Goal: Find specific page/section: Find specific page/section

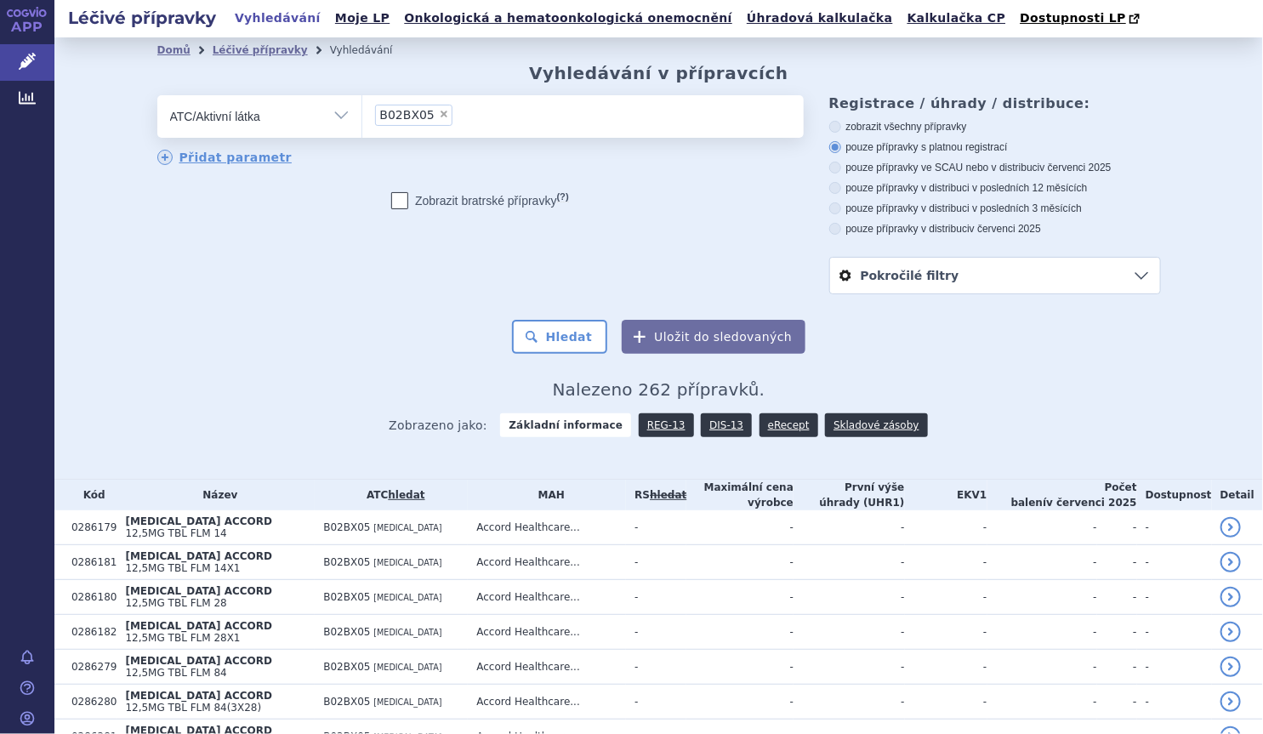
click at [435, 119] on li "× B02BX05" at bounding box center [413, 115] width 77 height 21
click at [362, 119] on select "B02BX05" at bounding box center [362, 115] width 1 height 43
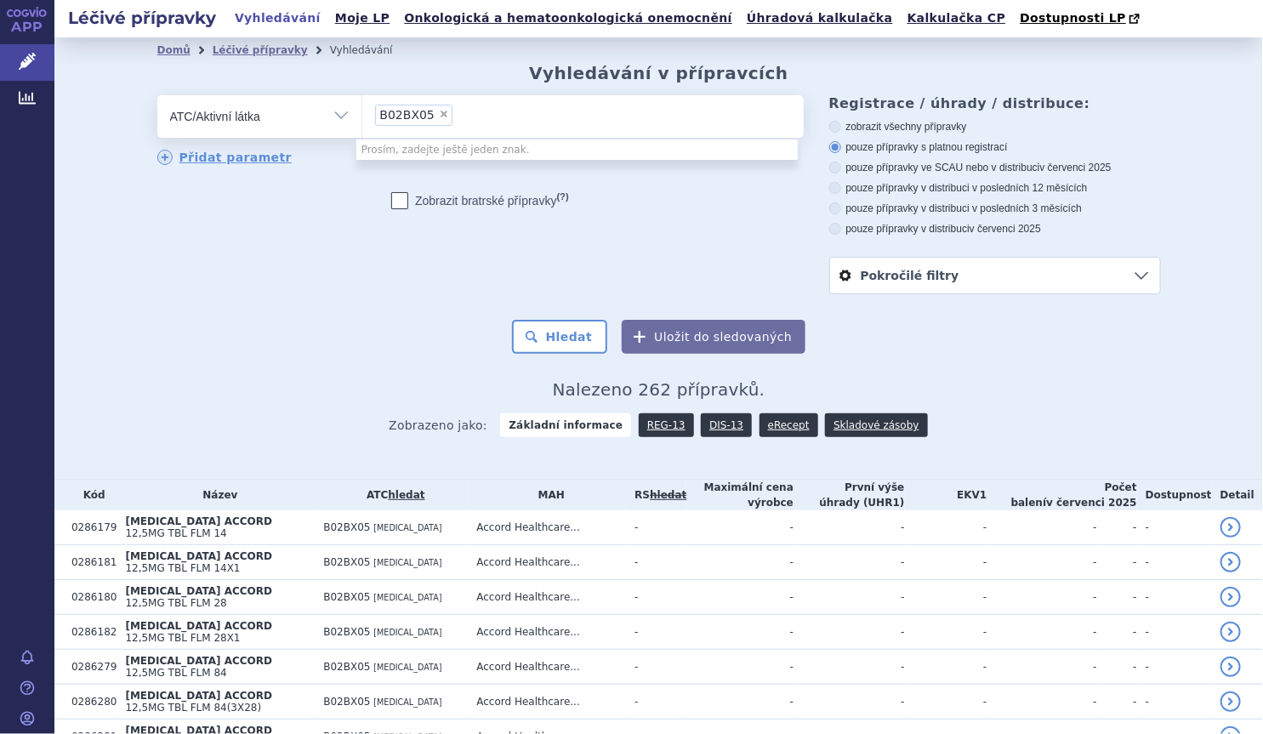
click at [439, 117] on span "×" at bounding box center [444, 114] width 10 height 10
click at [362, 117] on select "B02BX05" at bounding box center [362, 115] width 1 height 43
select select
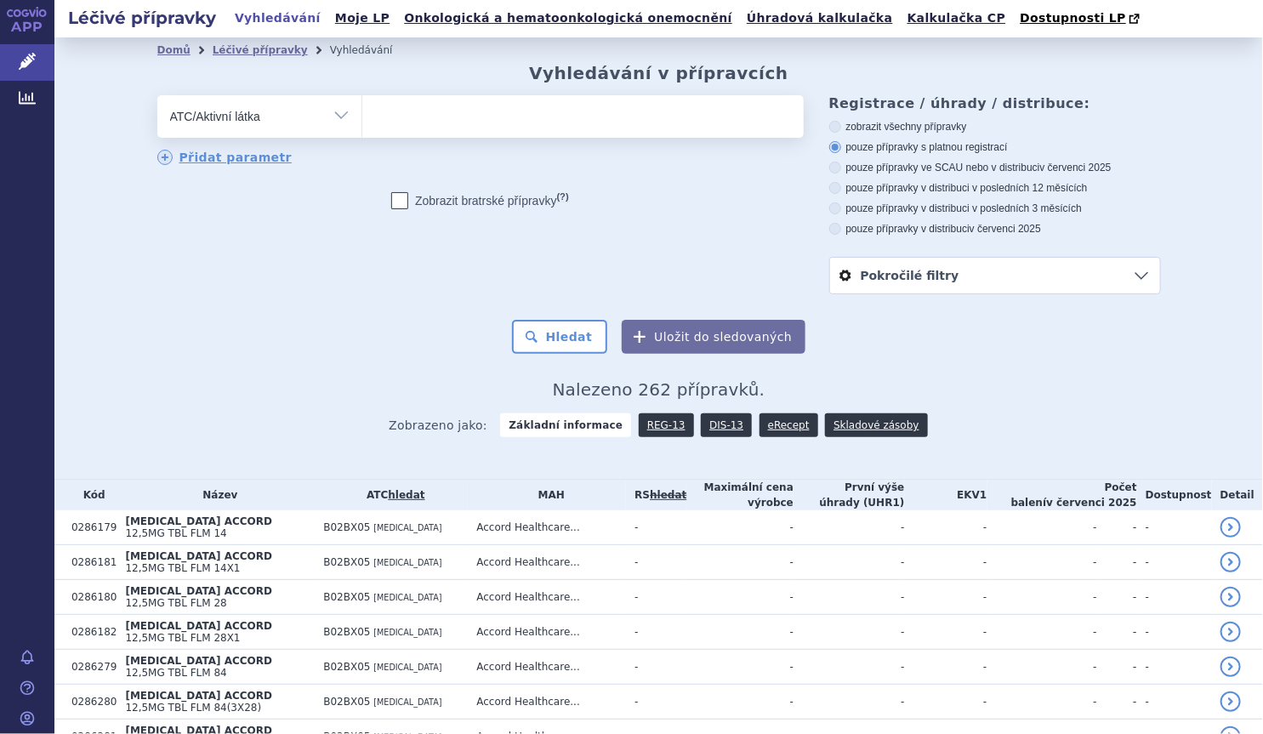
click at [430, 117] on ul at bounding box center [583, 113] width 442 height 36
click at [362, 117] on select at bounding box center [362, 115] width 1 height 43
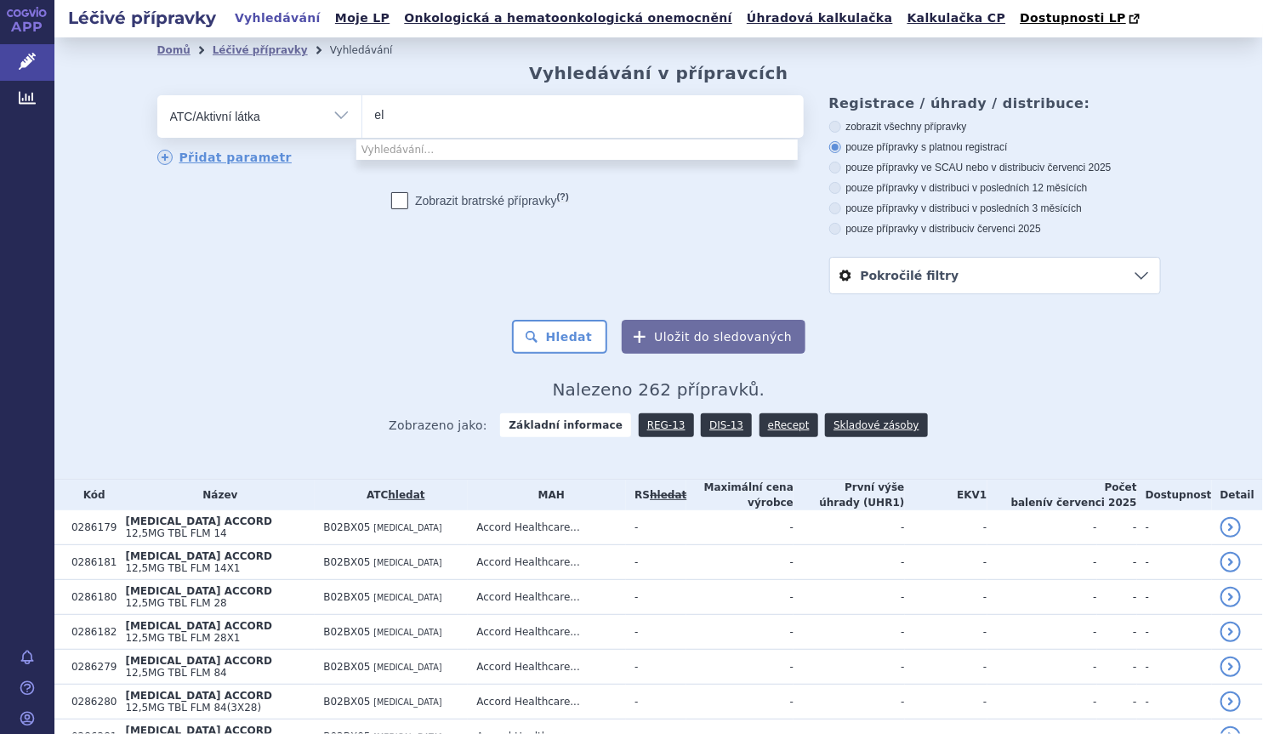
type input "e"
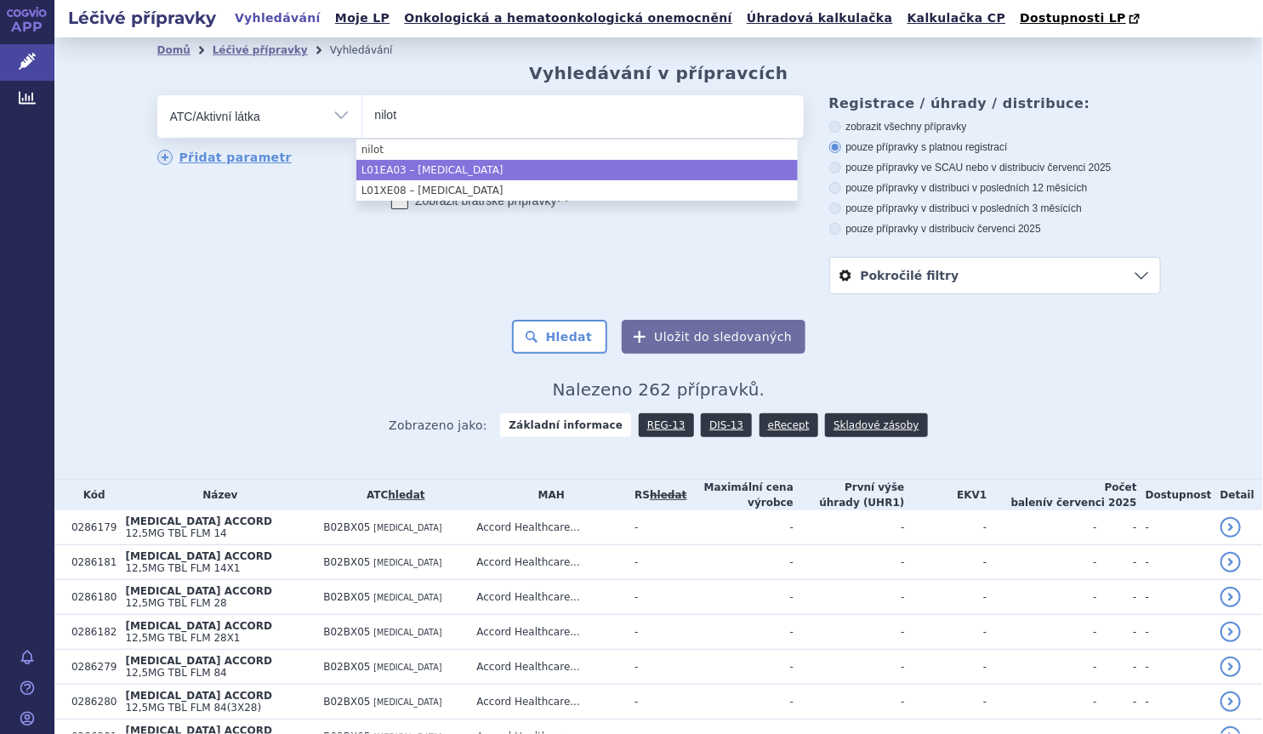
type input "nilot"
select select "L01EA03"
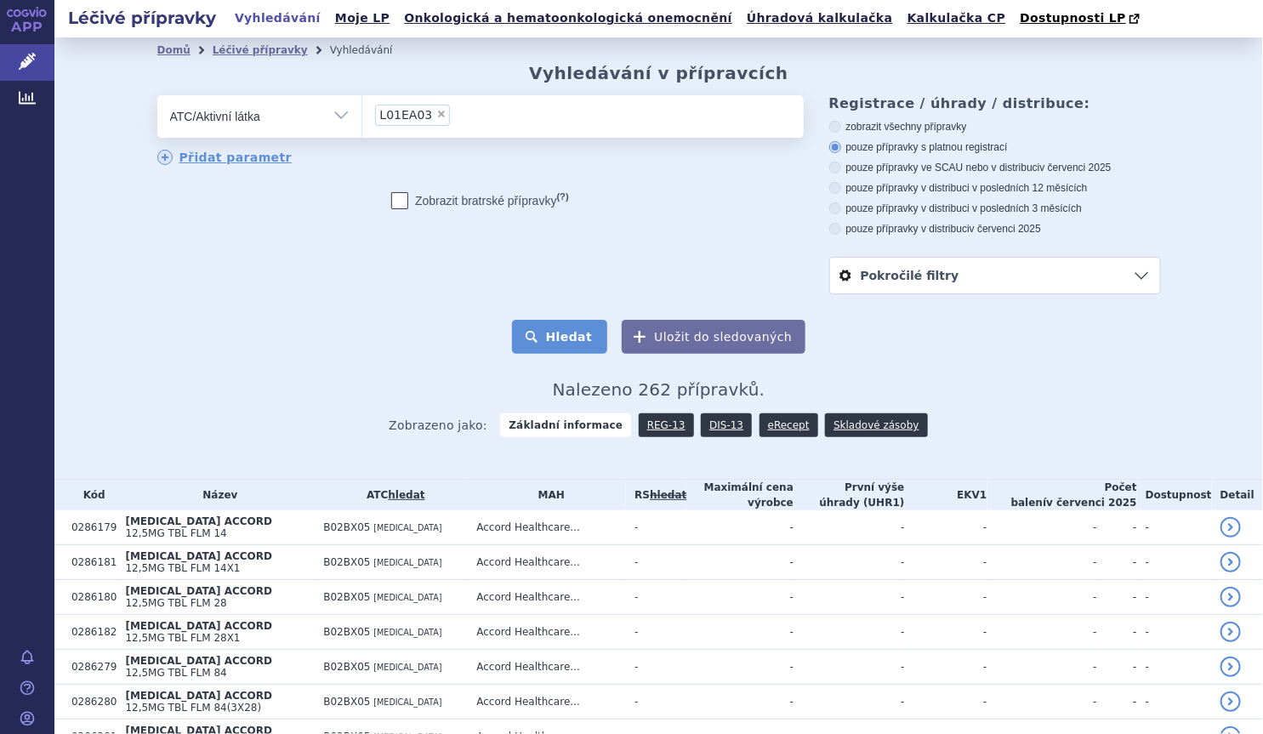
click at [531, 326] on button "Hledat" at bounding box center [560, 337] width 96 height 34
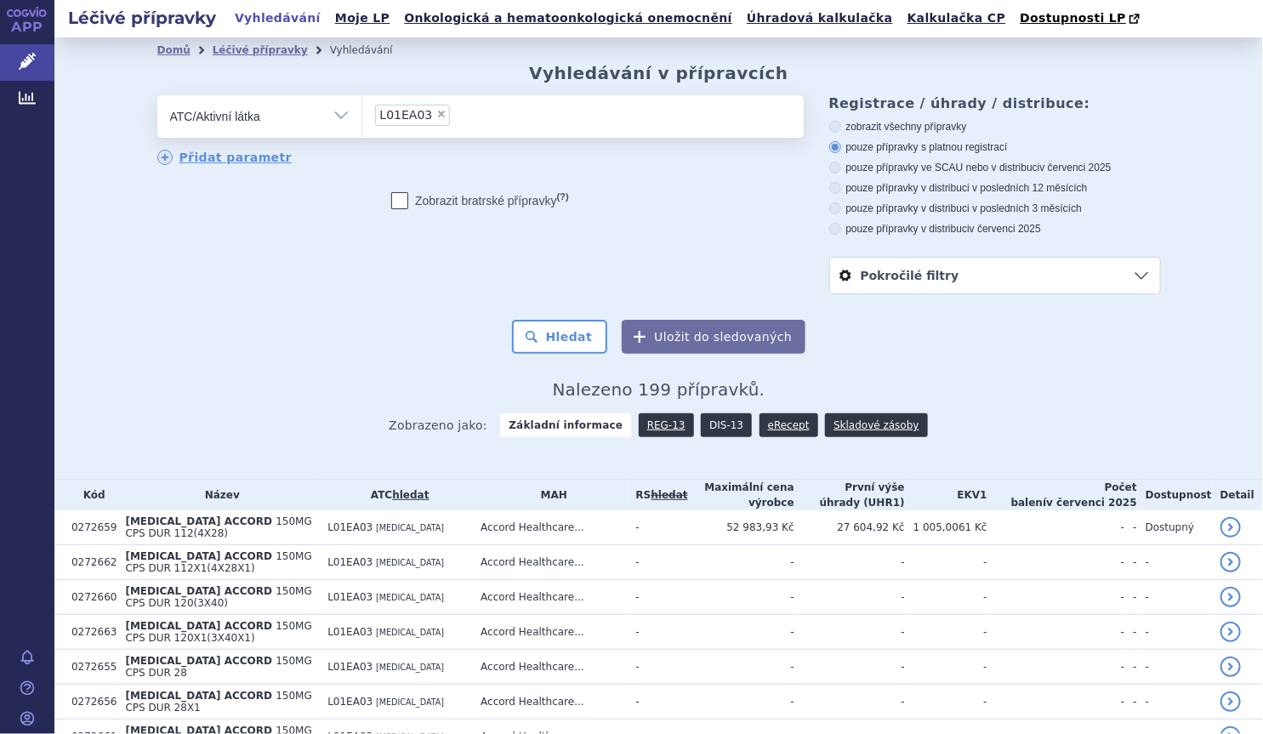
click at [721, 422] on link "DIS-13" at bounding box center [726, 425] width 51 height 24
